Goal: Check status: Check status

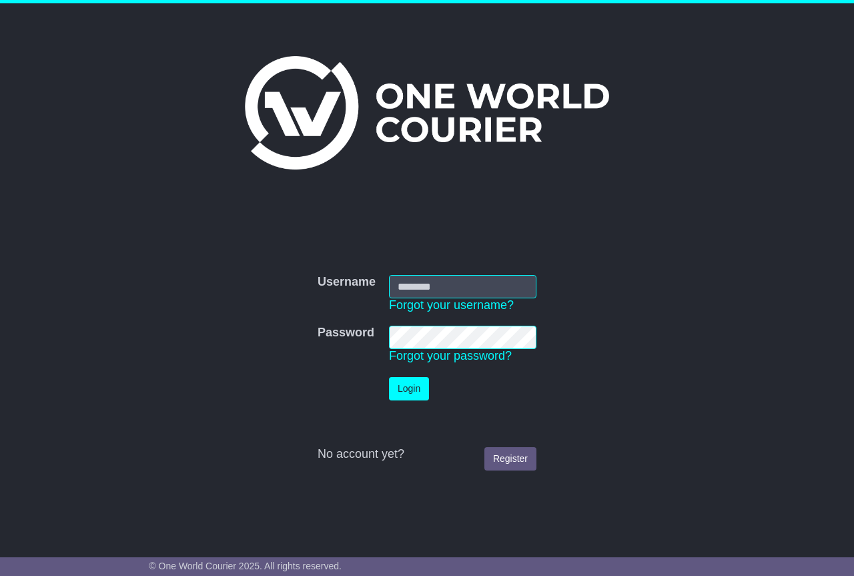
type input "**********"
click at [405, 417] on div at bounding box center [427, 430] width 219 height 33
click at [416, 393] on button "Login" at bounding box center [409, 388] width 40 height 23
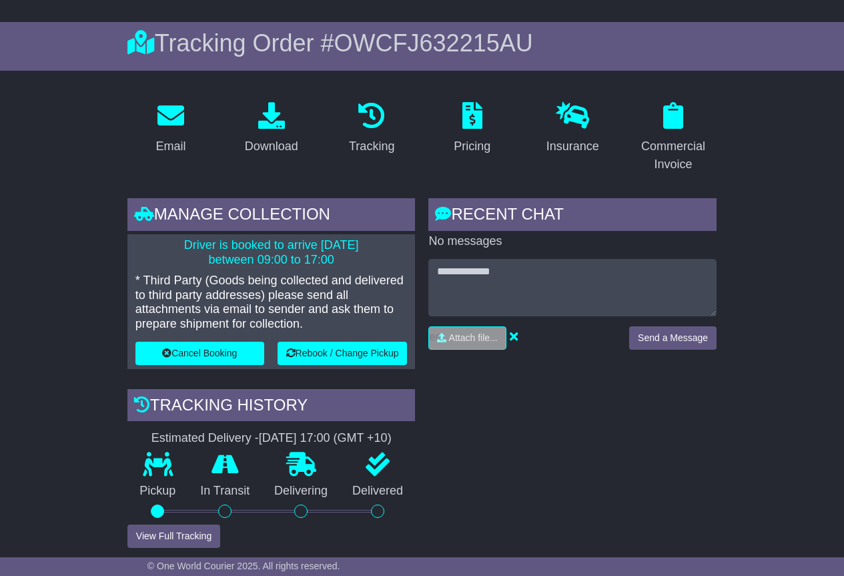
scroll to position [200, 0]
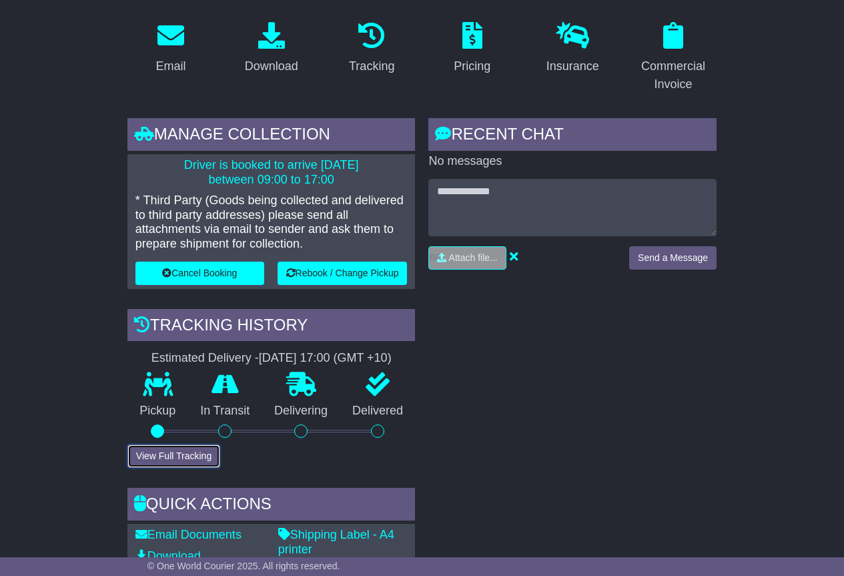
click at [177, 446] on button "View Full Tracking" at bounding box center [173, 455] width 93 height 23
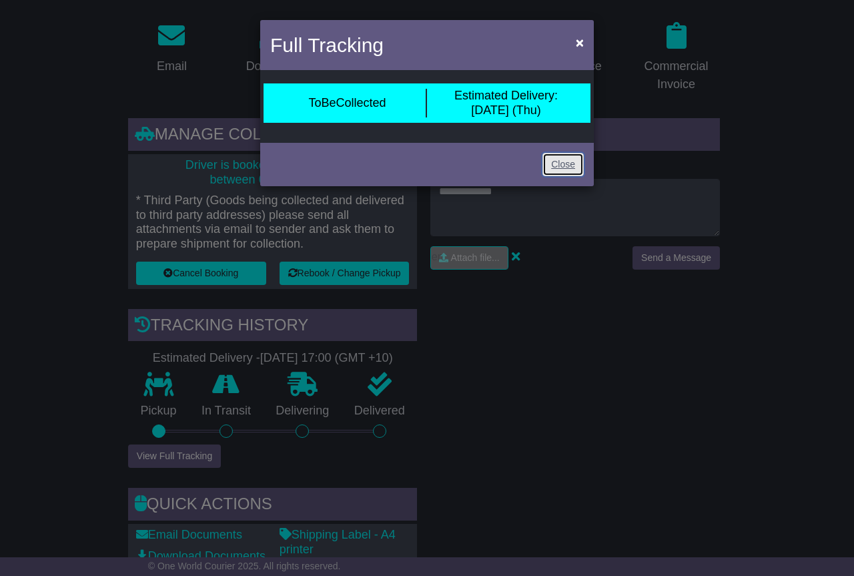
click at [556, 167] on link "Close" at bounding box center [562, 164] width 41 height 23
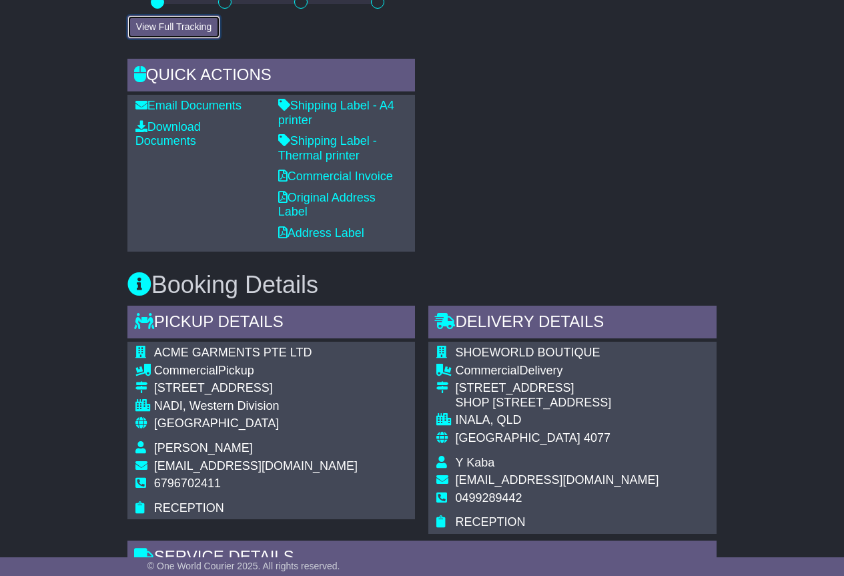
scroll to position [734, 0]
